Goal: Find specific page/section: Find specific page/section

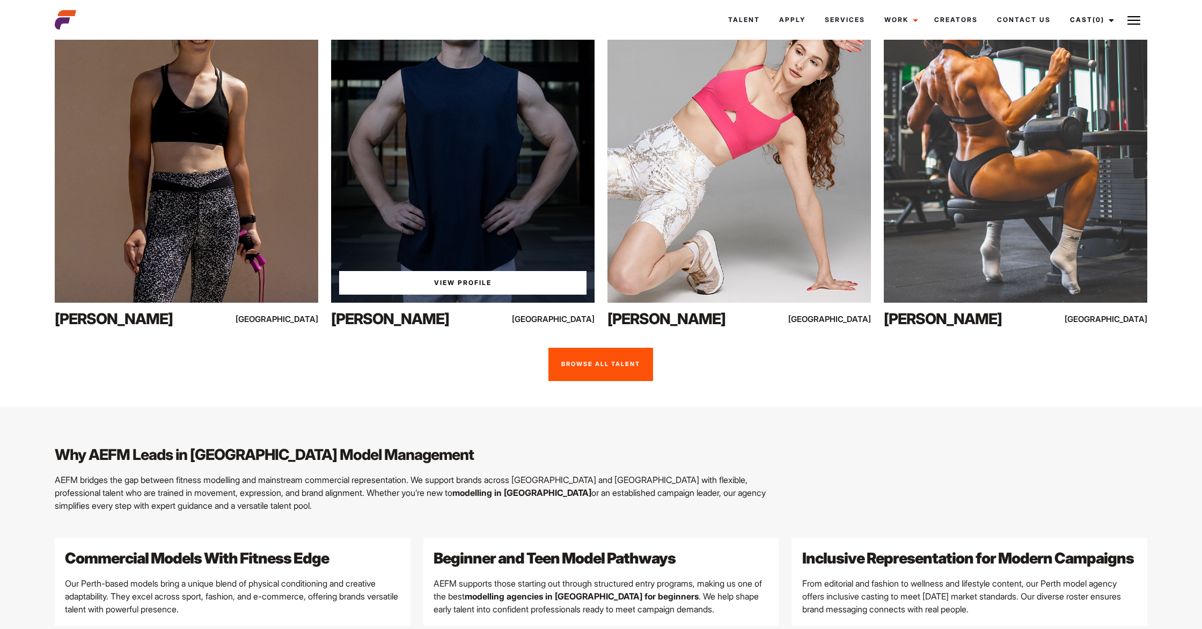
scroll to position [984, 0]
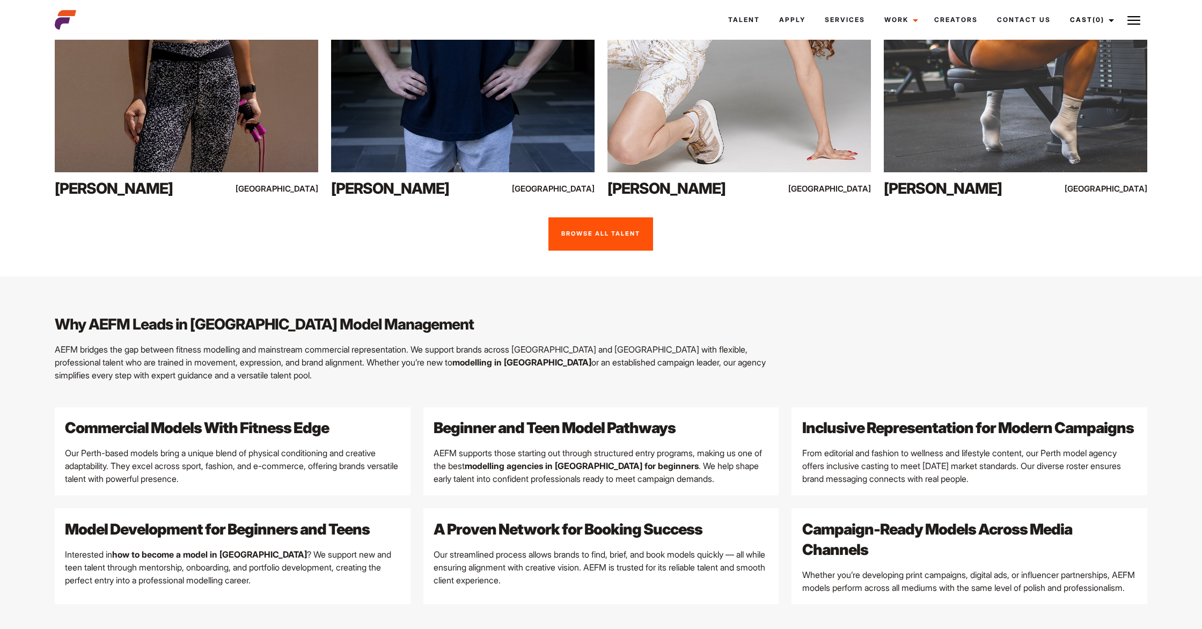
click at [623, 247] on link "Browse all talent" at bounding box center [601, 233] width 105 height 33
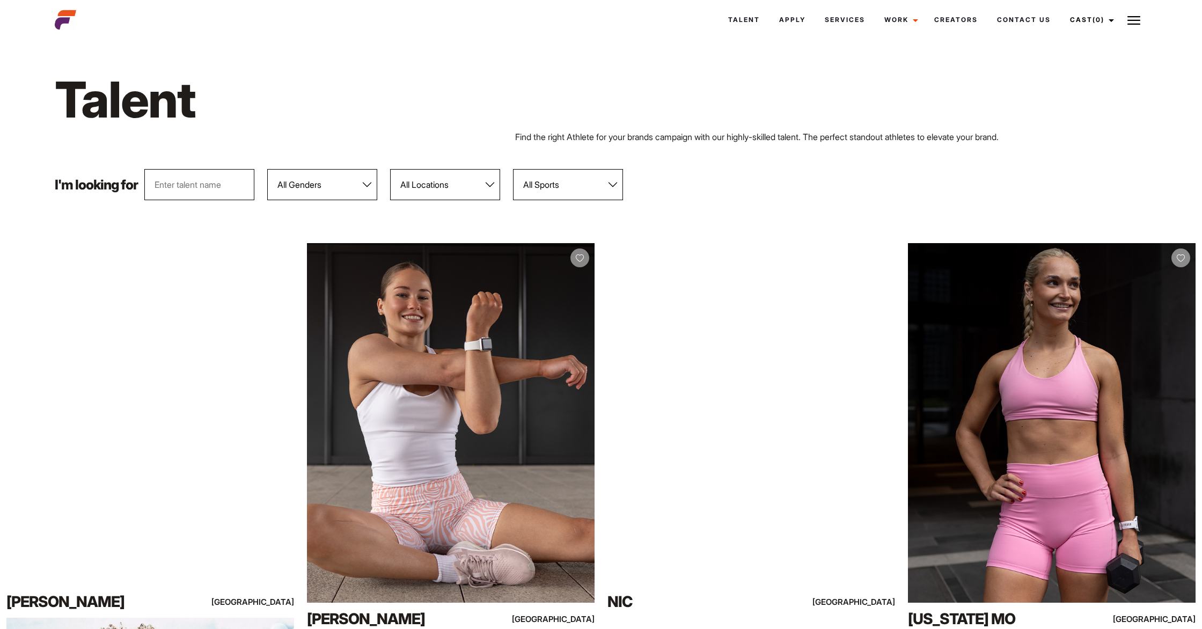
click at [441, 195] on select "All Locations [GEOGRAPHIC_DATA] [GEOGRAPHIC_DATA] [GEOGRAPHIC_DATA] [GEOGRAPHIC…" at bounding box center [445, 184] width 110 height 31
select select "120"
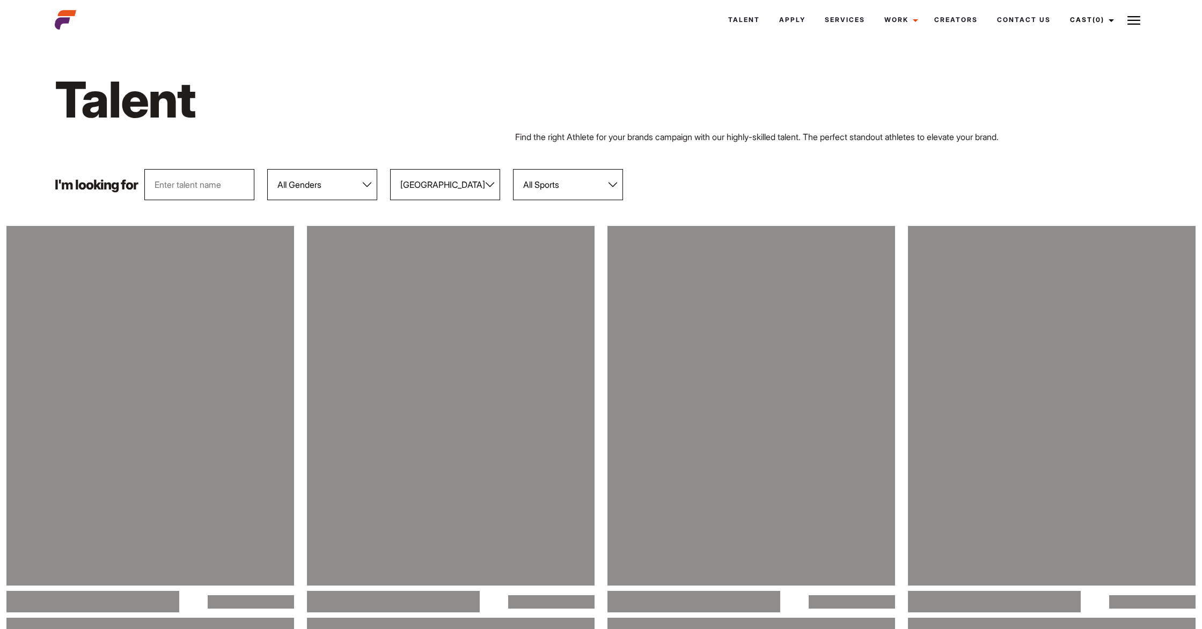
click at [565, 192] on select "All Sports 100 Meter Butterfly Acrobatics Aerial awareness Aerobics AFL Aflw Am…" at bounding box center [568, 184] width 110 height 31
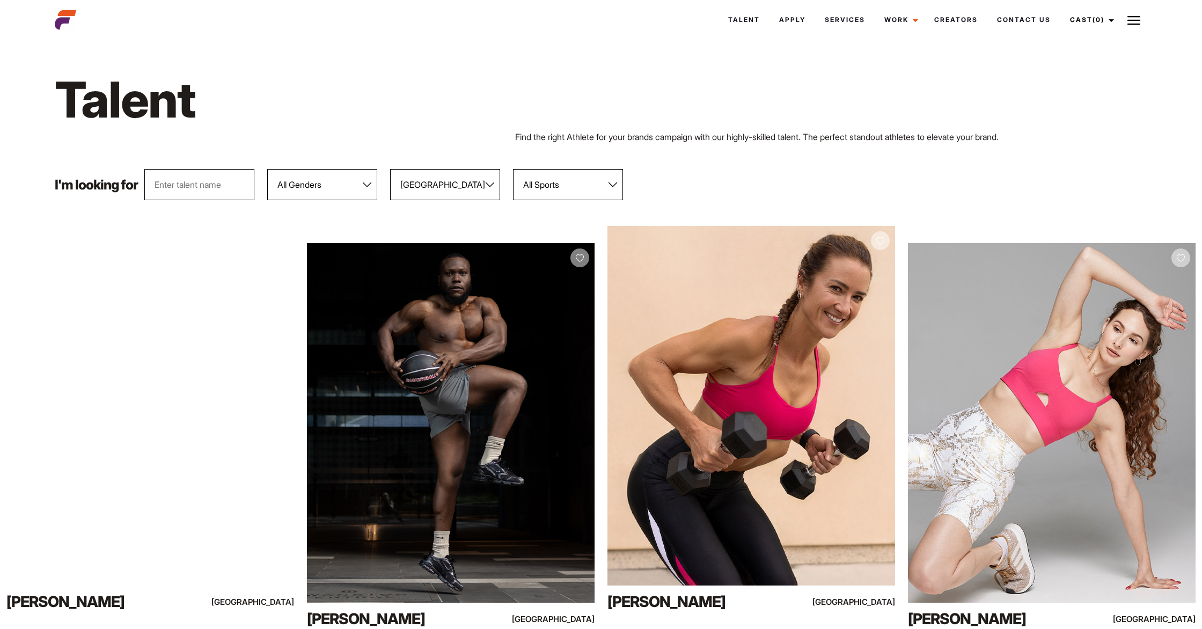
click at [339, 193] on select "All Genders [DEMOGRAPHIC_DATA] [DEMOGRAPHIC_DATA]" at bounding box center [322, 184] width 110 height 31
click at [359, 179] on select "All Genders [DEMOGRAPHIC_DATA] [DEMOGRAPHIC_DATA]" at bounding box center [322, 184] width 110 height 31
select select "104"
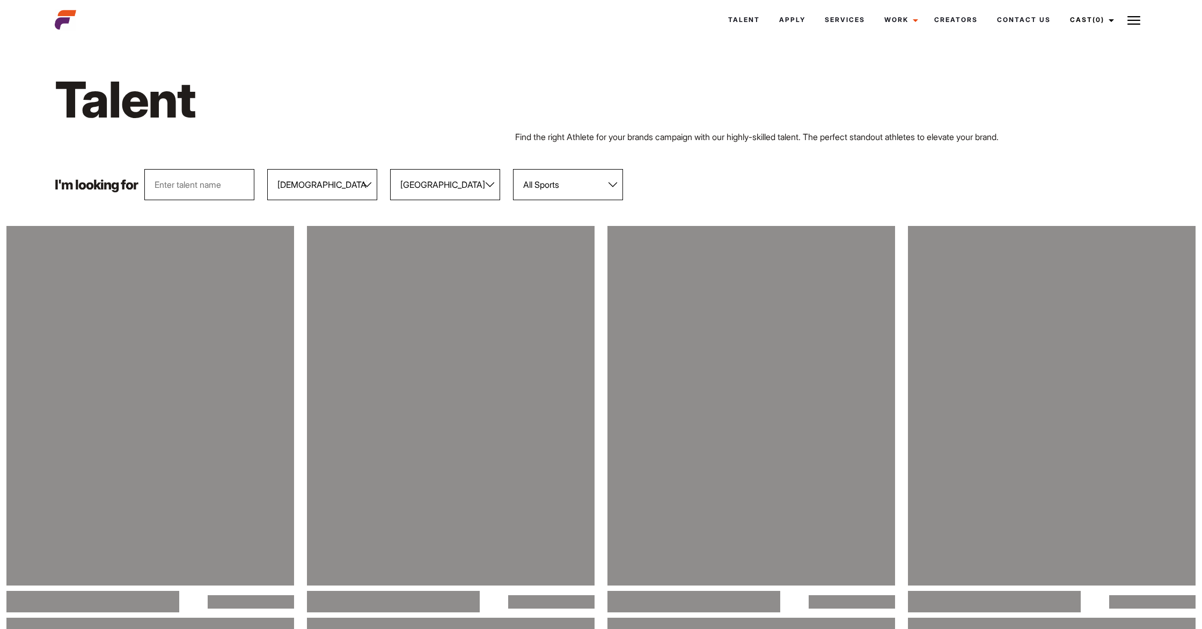
click at [601, 193] on select "All Sports 100 Meter Butterfly Acrobatics Aerial awareness Aerobics AFL Aflw Am…" at bounding box center [568, 184] width 110 height 31
